Goal: Task Accomplishment & Management: Complete application form

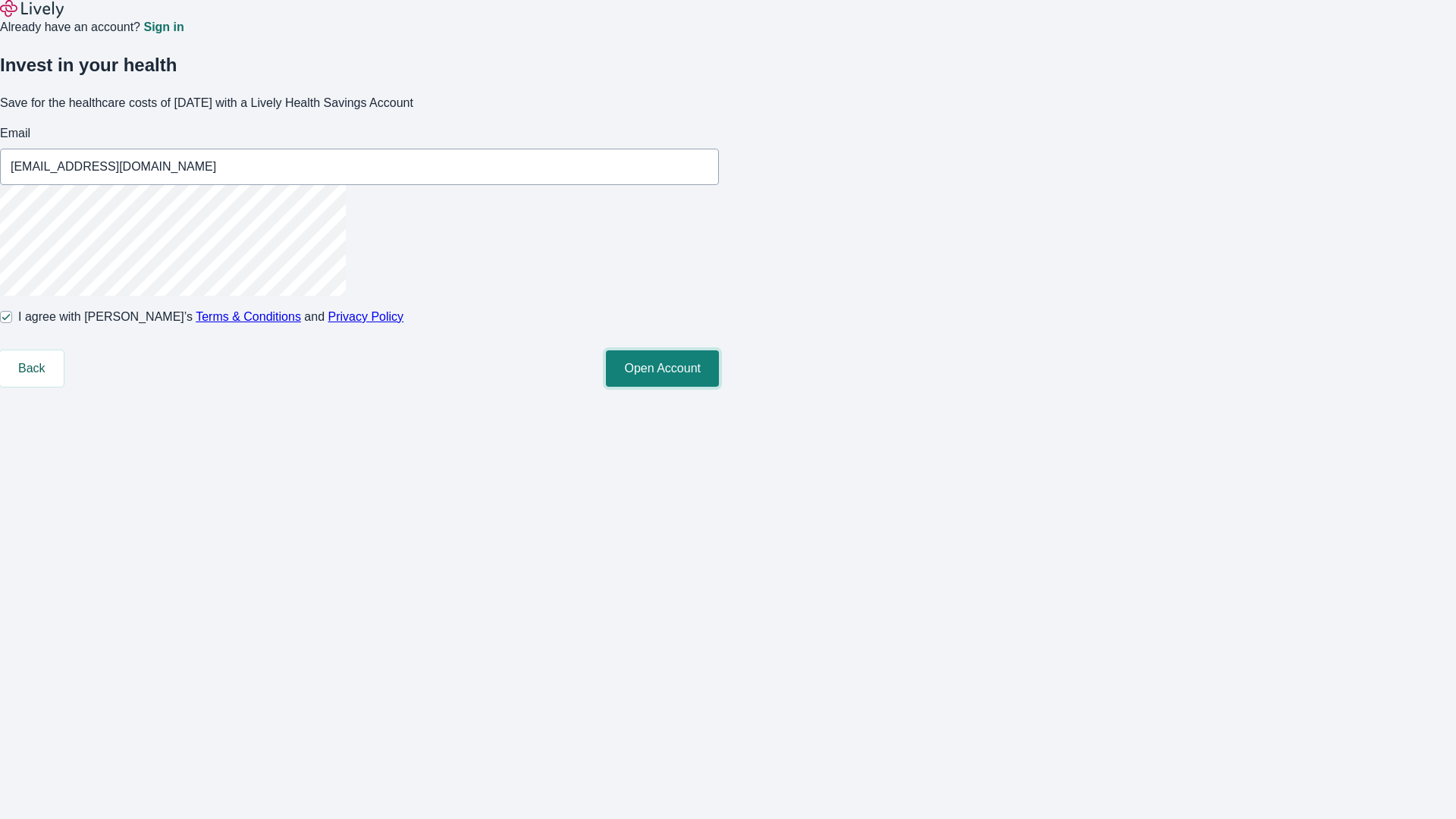
click at [719, 387] on button "Open Account" at bounding box center [662, 368] width 113 height 37
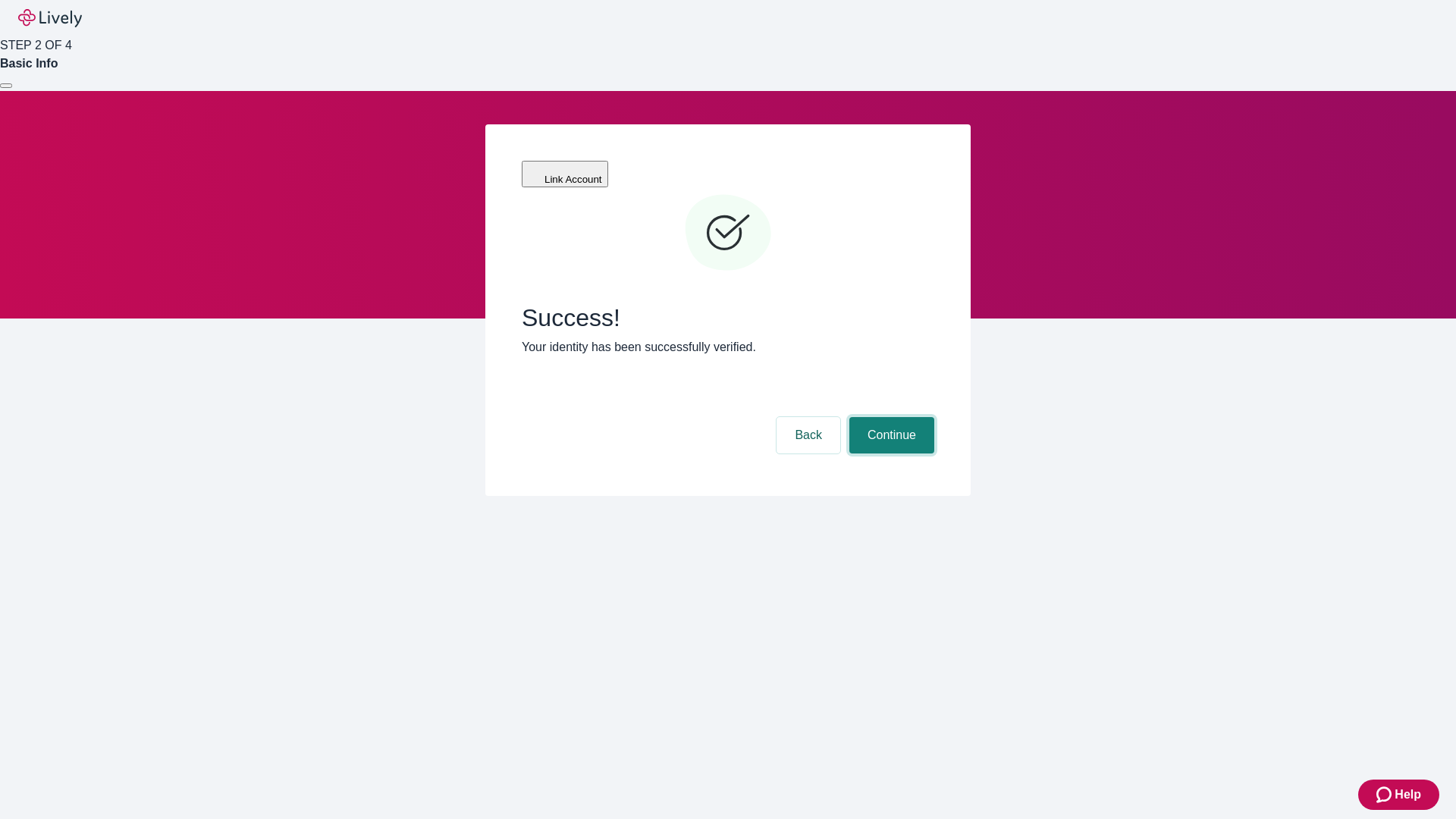
click at [890, 417] on button "Continue" at bounding box center [892, 435] width 85 height 37
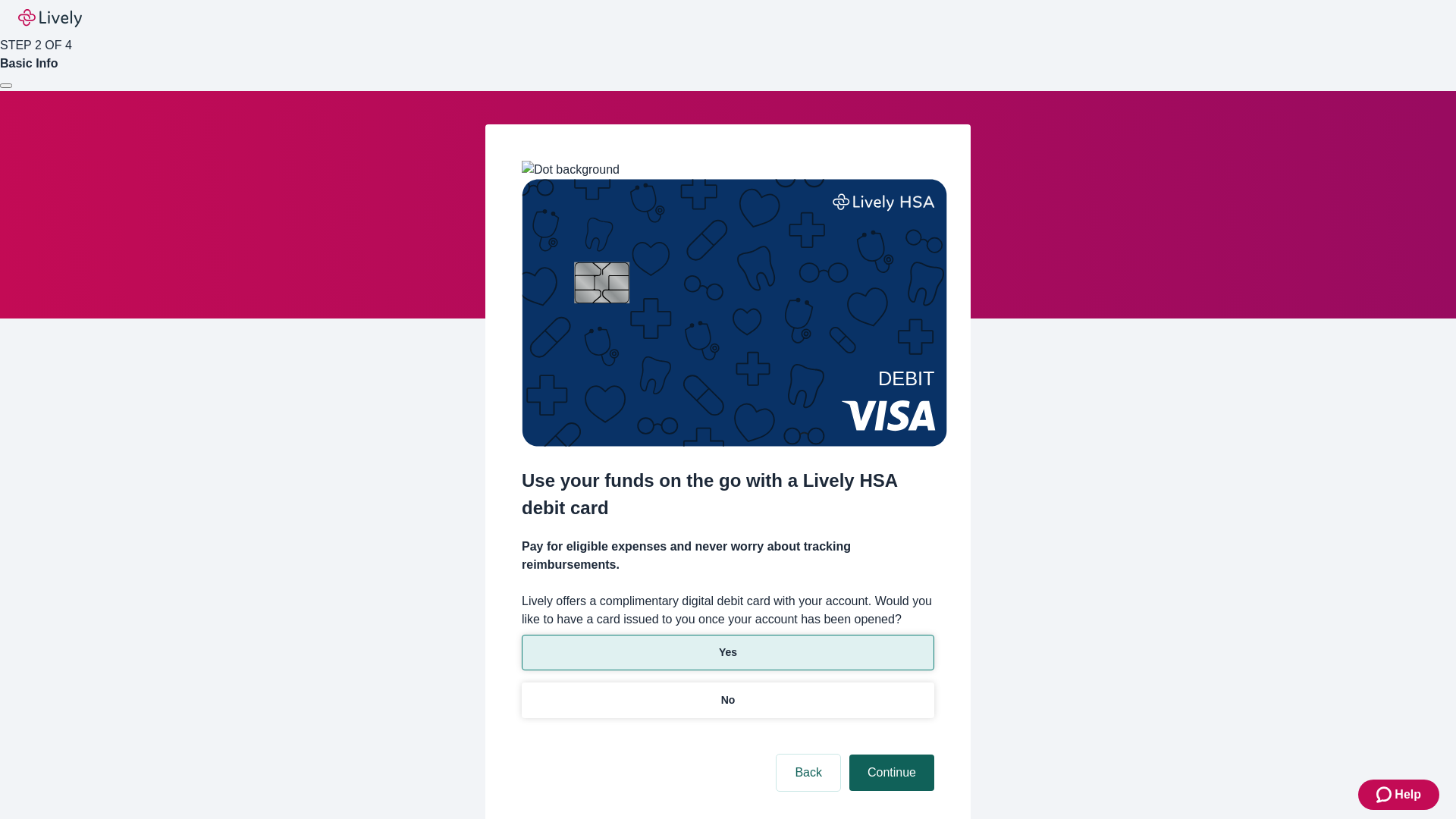
click at [727, 644] on p "Yes" at bounding box center [728, 652] width 18 height 16
click at [890, 754] on button "Continue" at bounding box center [892, 773] width 85 height 37
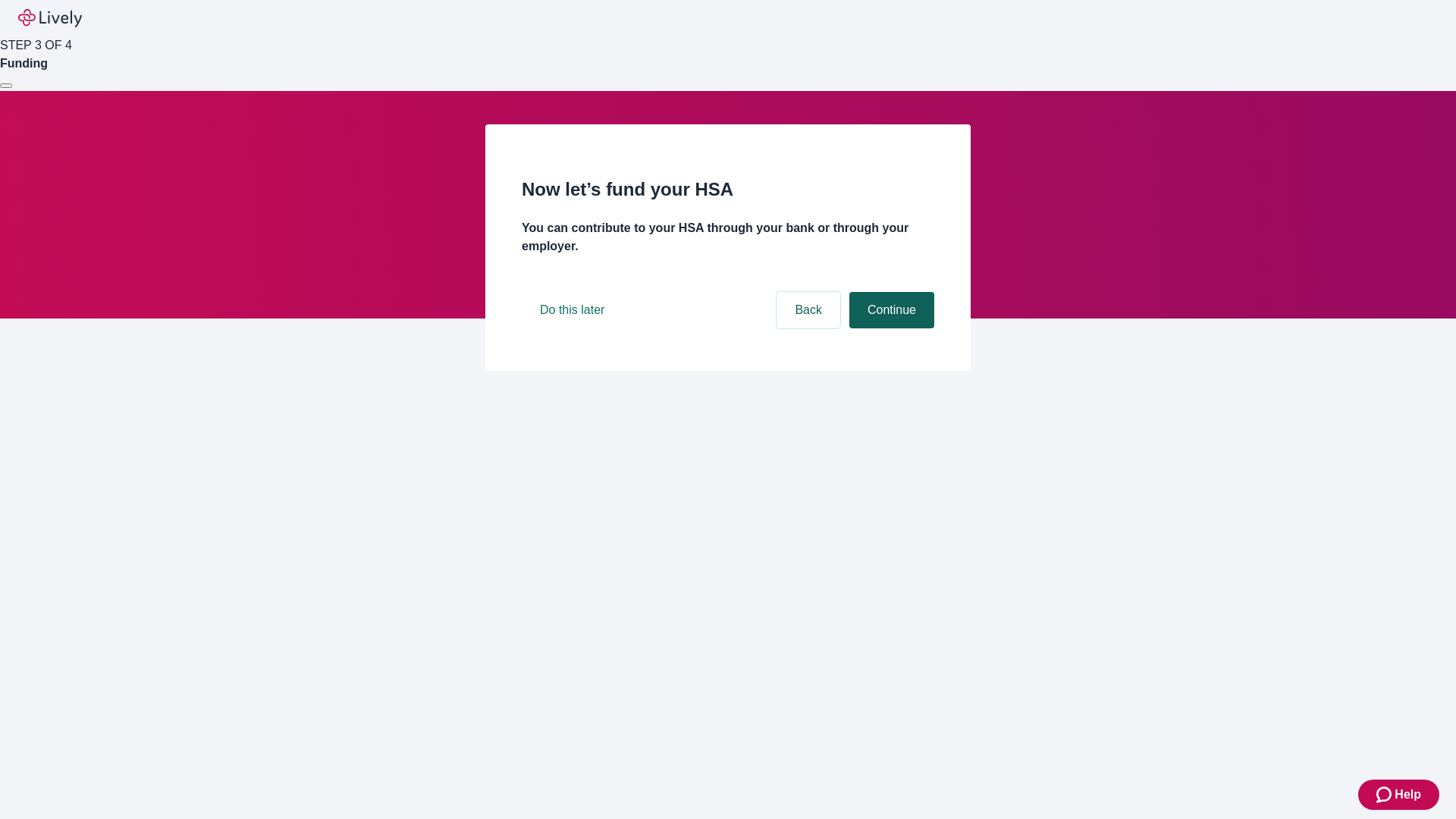
click at [890, 329] on button "Continue" at bounding box center [892, 310] width 85 height 37
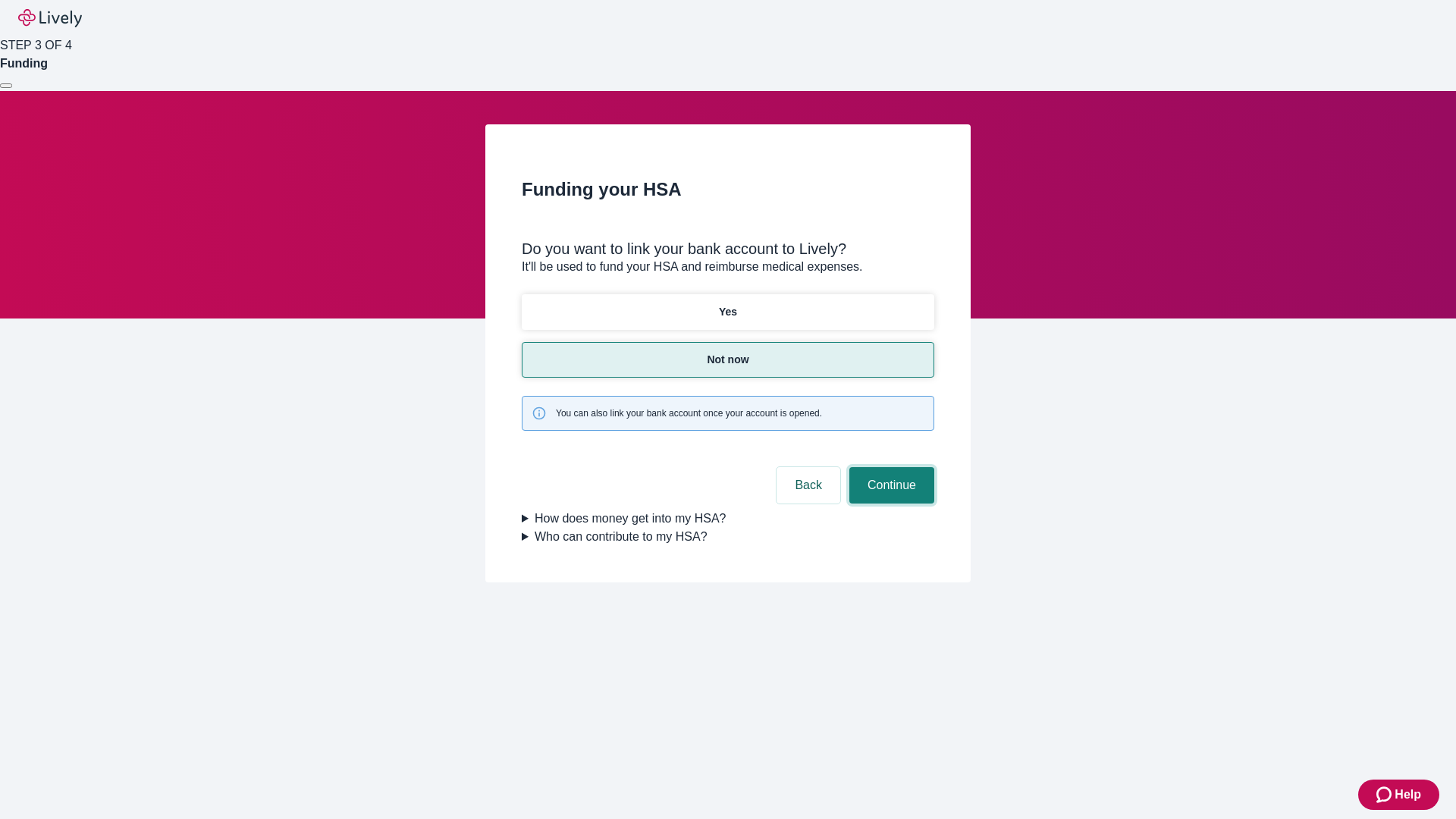
click at [890, 467] on button "Continue" at bounding box center [892, 485] width 85 height 37
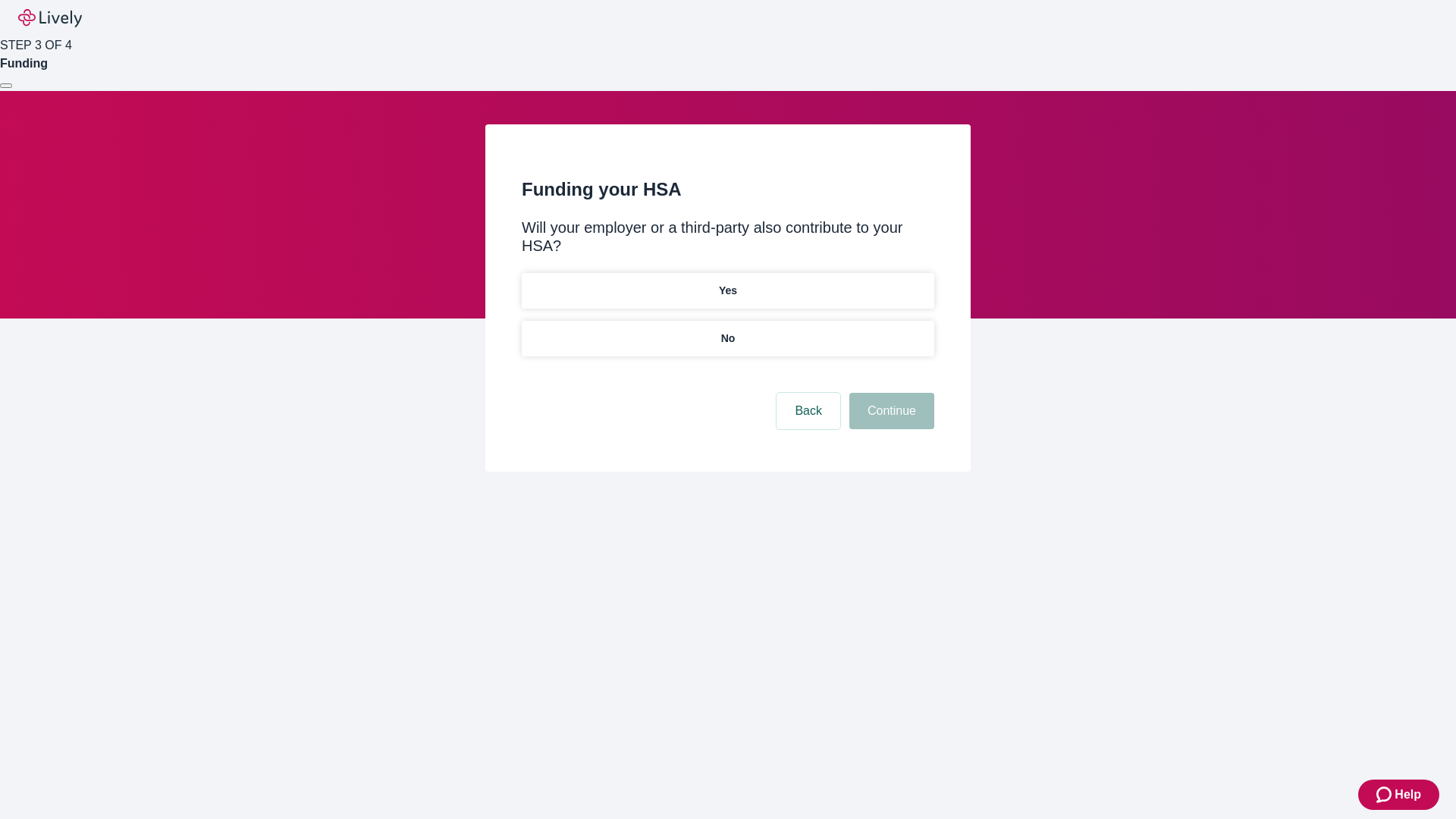
click at [727, 330] on p "No" at bounding box center [728, 338] width 14 height 16
click at [890, 392] on button "Continue" at bounding box center [892, 411] width 85 height 37
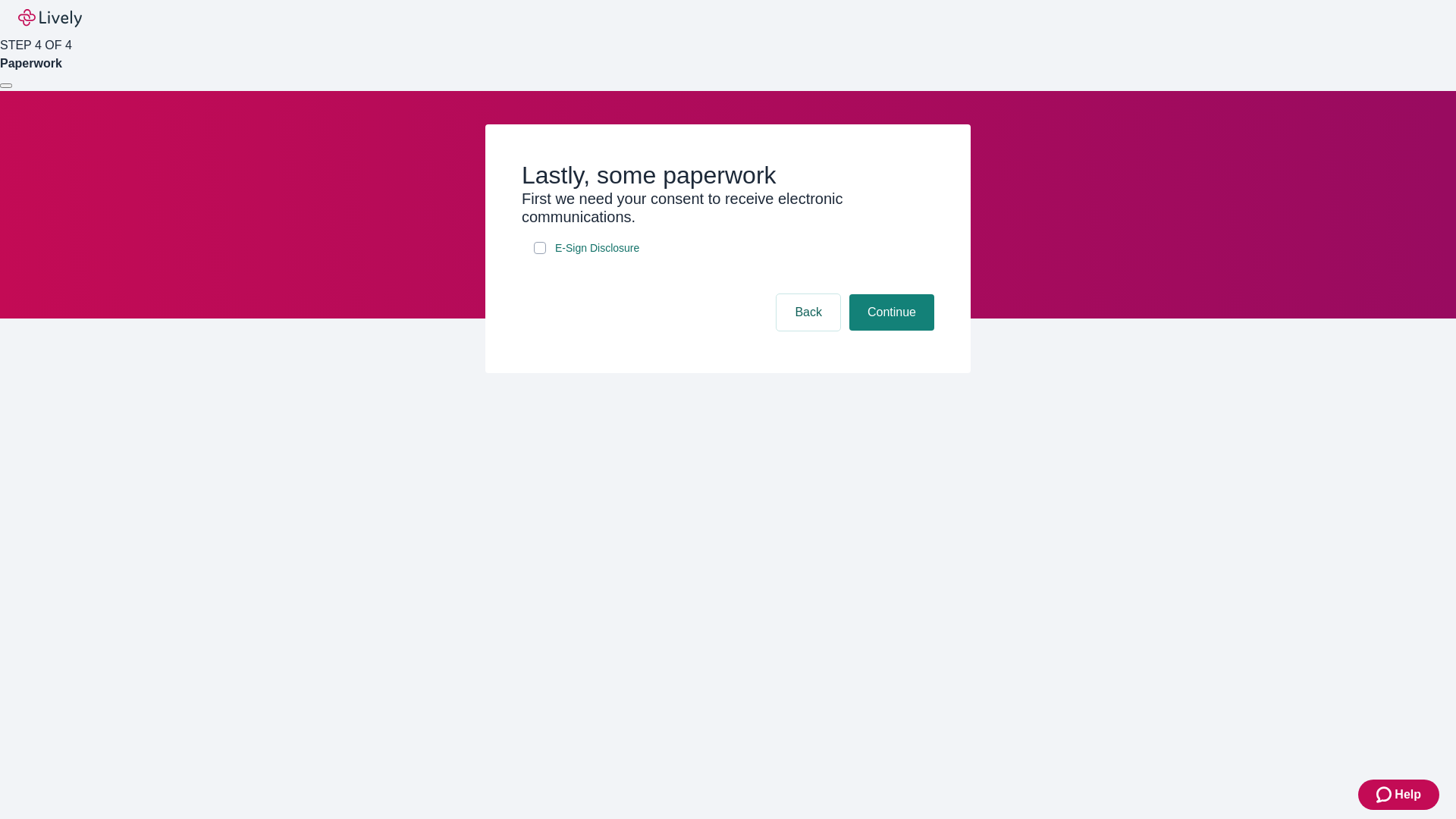
click at [540, 254] on input "E-Sign Disclosure" at bounding box center [539, 247] width 12 height 12
checkbox input "true"
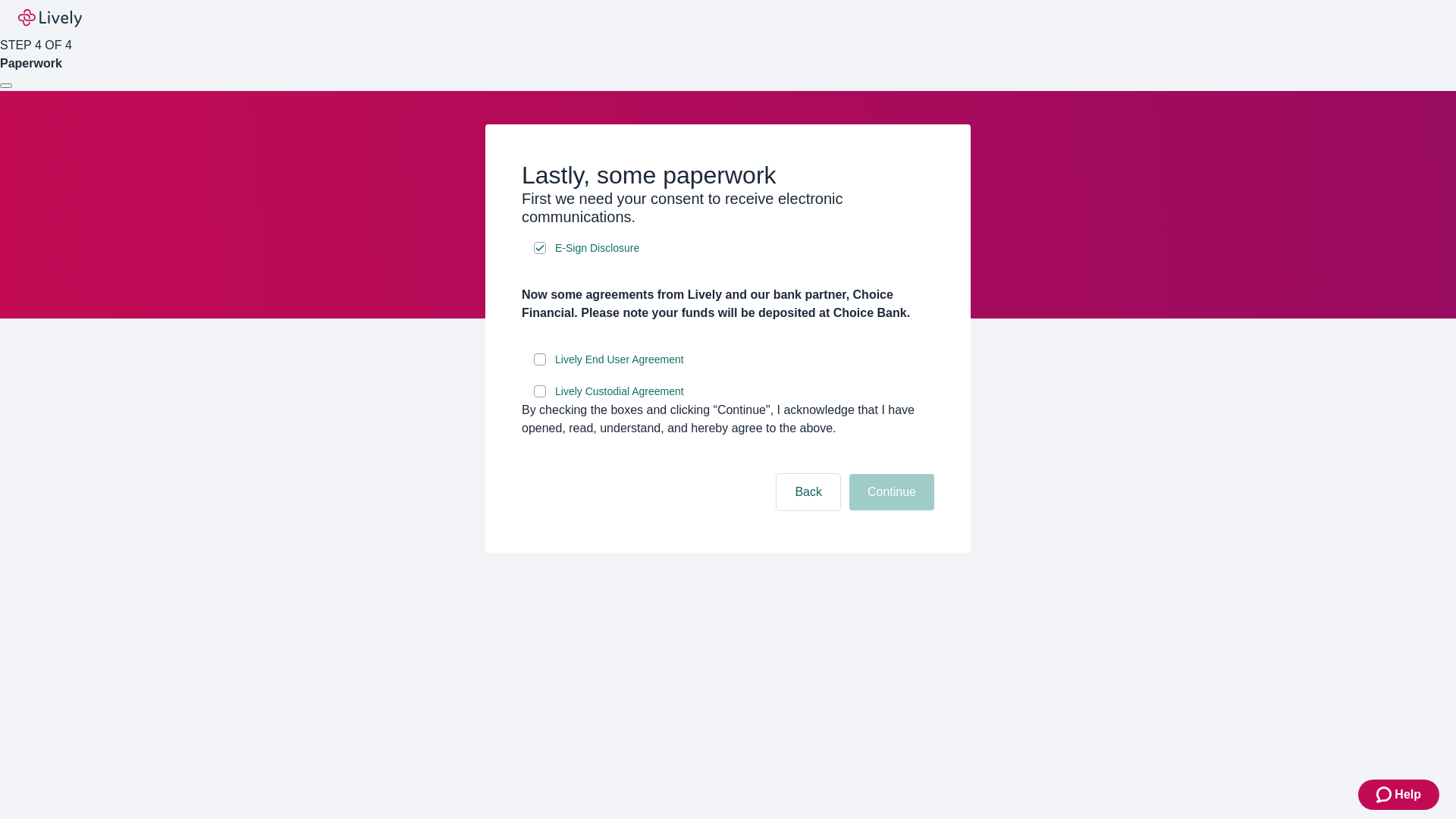
click at [540, 365] on input "Lively End User Agreement" at bounding box center [539, 359] width 12 height 12
checkbox input "true"
click at [540, 397] on input "Lively Custodial Agreement" at bounding box center [539, 391] width 12 height 12
checkbox input "true"
click at [890, 510] on button "Continue" at bounding box center [892, 492] width 85 height 37
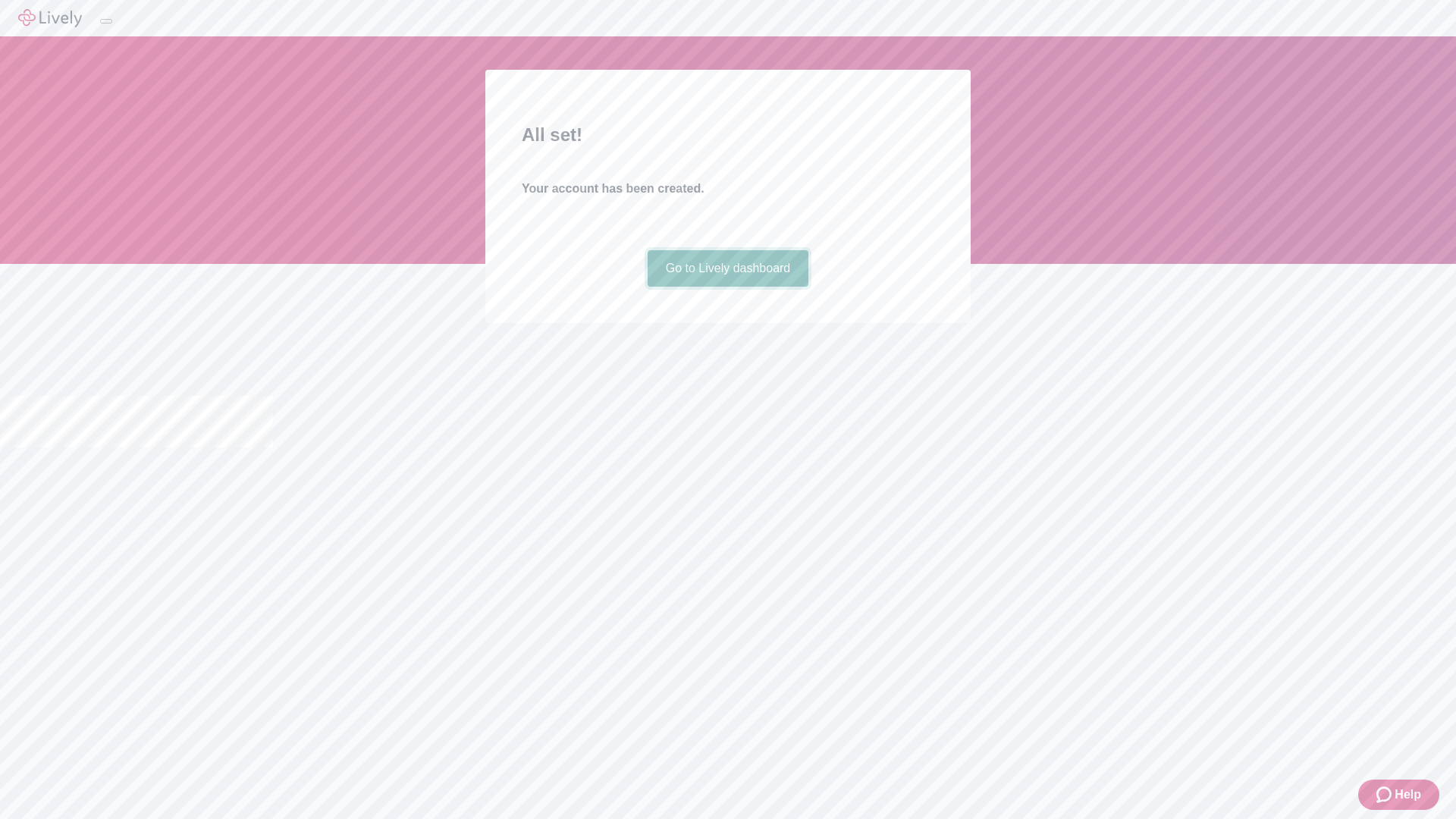
click at [727, 286] on link "Go to Lively dashboard" at bounding box center [728, 269] width 161 height 37
